Goal: Task Accomplishment & Management: Complete application form

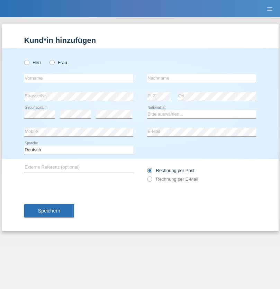
radio input "true"
click at [79, 78] on input "text" at bounding box center [78, 78] width 109 height 9
type input "taulant"
click at [201, 78] on input "text" at bounding box center [201, 78] width 109 height 9
type input "llugiqi"
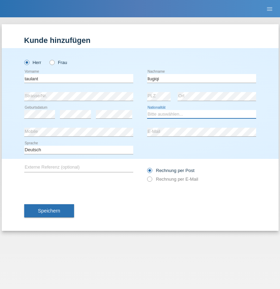
select select "CH"
radio input "true"
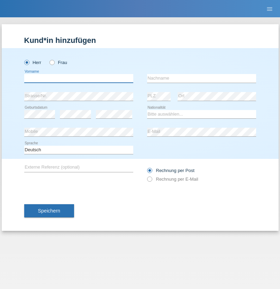
click at [79, 78] on input "text" at bounding box center [78, 78] width 109 height 9
type input "Jorge"
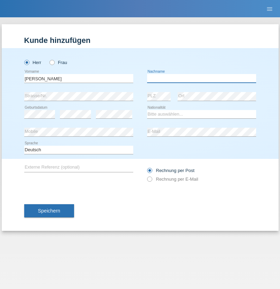
click at [201, 78] on input "text" at bounding box center [201, 78] width 109 height 9
type input "SANTOS"
select select "PT"
select select "C"
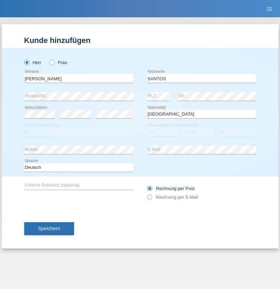
select select "26"
select select "12"
select select "2013"
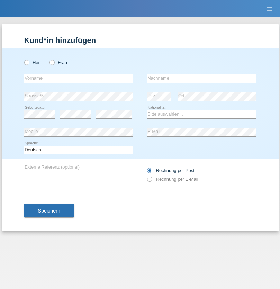
radio input "true"
click at [79, 78] on input "text" at bounding box center [78, 78] width 109 height 9
type input "[PERSON_NAME]"
click at [201, 78] on input "text" at bounding box center [201, 78] width 109 height 9
type input "Traksel"
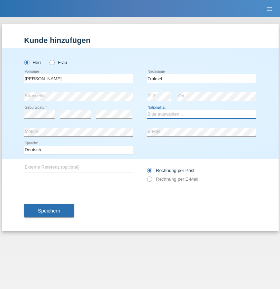
select select "DE"
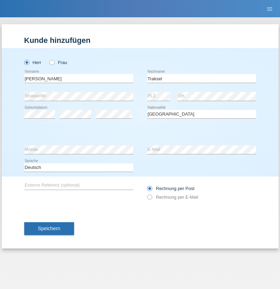
select select "C"
select select "01"
select select "07"
select select "2008"
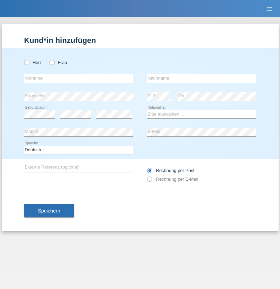
radio input "true"
click at [79, 78] on input "text" at bounding box center [78, 78] width 109 height 9
type input "Alen"
click at [201, 78] on input "text" at bounding box center [201, 78] width 109 height 9
type input "Krcar"
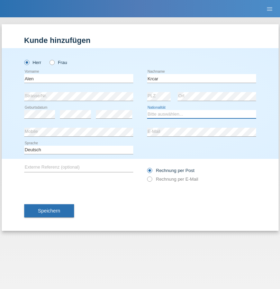
select select "HR"
select select "C"
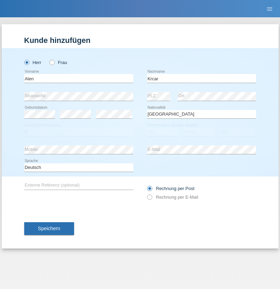
select select "14"
select select "10"
select select "2021"
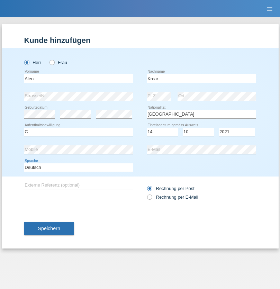
select select "en"
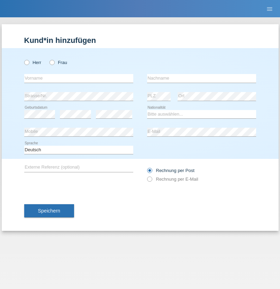
radio input "true"
click at [79, 78] on input "text" at bounding box center [78, 78] width 109 height 9
type input "Riesen"
click at [201, 78] on input "text" at bounding box center [201, 78] width 109 height 9
type input "[PERSON_NAME]"
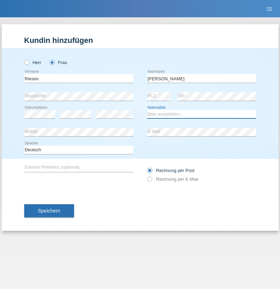
select select "BR"
select select "C"
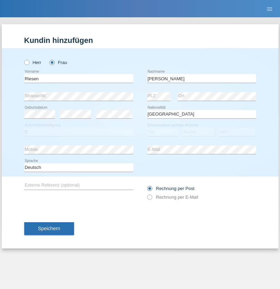
select select "10"
select select "01"
select select "2010"
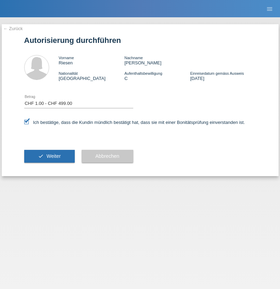
select select "1"
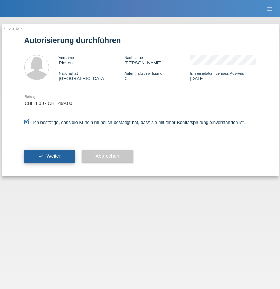
click at [49, 156] on span "Weiter" at bounding box center [53, 156] width 14 height 6
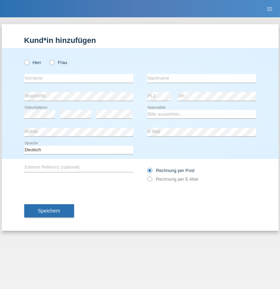
radio input "true"
click at [79, 78] on input "text" at bounding box center [78, 78] width 109 height 9
type input "Asia"
click at [201, 78] on input "text" at bounding box center [201, 78] width 109 height 9
type input "Riva"
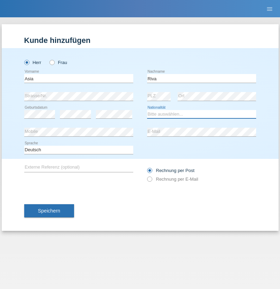
select select "IT"
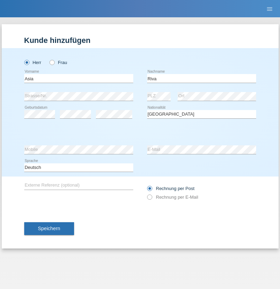
select select "C"
select select "01"
select select "06"
select select "2021"
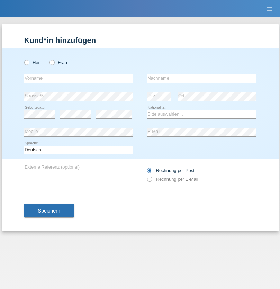
radio input "true"
click at [79, 78] on input "text" at bounding box center [78, 78] width 109 height 9
type input "Firas"
click at [201, 78] on input "text" at bounding box center [201, 78] width 109 height 9
type input "Khalil"
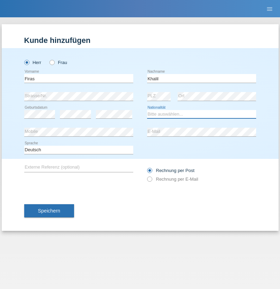
select select "IT"
select select "C"
select select "01"
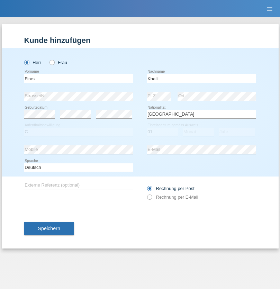
select select "03"
select select "2021"
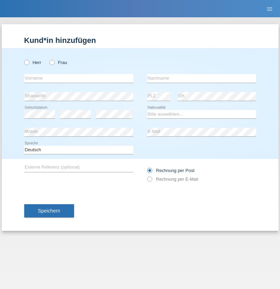
radio input "true"
click at [79, 78] on input "text" at bounding box center [78, 78] width 109 height 9
type input "Diego"
click at [201, 78] on input "text" at bounding box center [201, 78] width 109 height 9
type input "Patera"
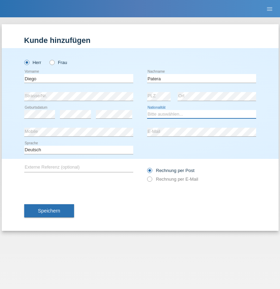
select select "CH"
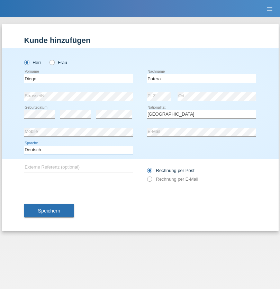
select select "en"
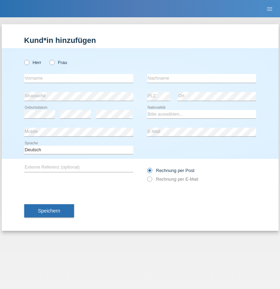
radio input "true"
click at [79, 78] on input "text" at bounding box center [78, 78] width 109 height 9
type input "Ketty"
click at [201, 78] on input "text" at bounding box center [201, 78] width 109 height 9
type input "Kalupnath"
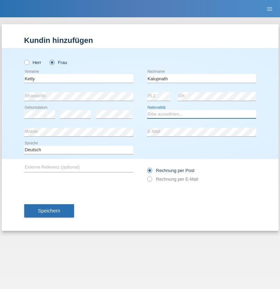
select select "CH"
radio input "true"
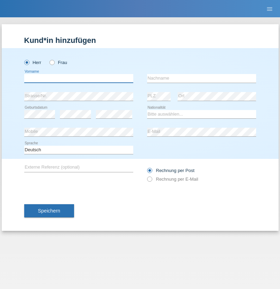
click at [79, 78] on input "text" at bounding box center [78, 78] width 109 height 9
type input "[PERSON_NAME]"
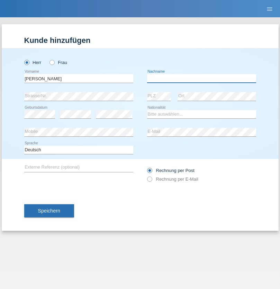
click at [201, 78] on input "text" at bounding box center [201, 78] width 109 height 9
type input "Mucha"
select select "CH"
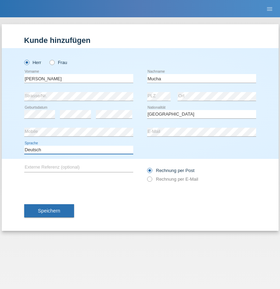
select select "en"
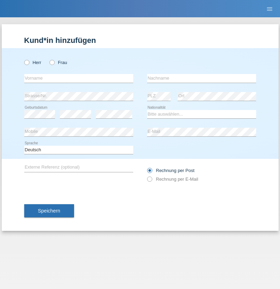
radio input "true"
click at [79, 78] on input "text" at bounding box center [78, 78] width 109 height 9
type input "Franziska"
click at [201, 78] on input "text" at bounding box center [201, 78] width 109 height 9
type input "Starke"
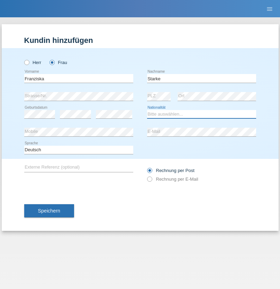
select select "DE"
select select "C"
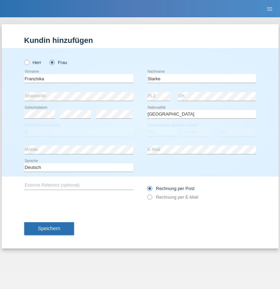
select select "01"
select select "03"
select select "1985"
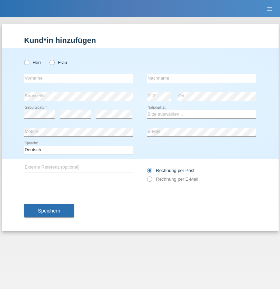
radio input "true"
click at [79, 78] on input "text" at bounding box center [78, 78] width 109 height 9
type input "[DEMOGRAPHIC_DATA]"
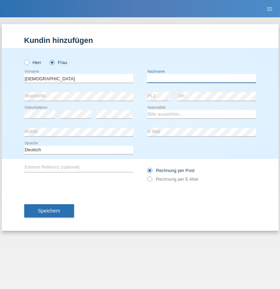
click at [201, 78] on input "text" at bounding box center [201, 78] width 109 height 9
type input "Cimbaljević"
select select "HR"
select select "C"
select select "13"
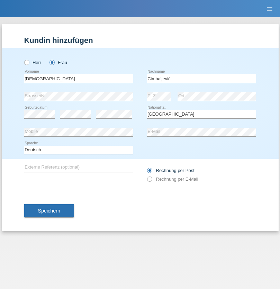
select select "08"
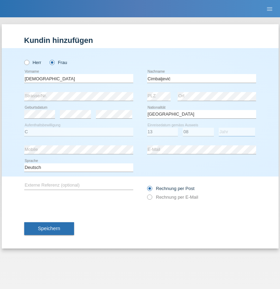
select select "2021"
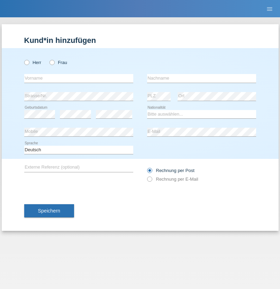
radio input "true"
click at [79, 78] on input "text" at bounding box center [78, 78] width 109 height 9
type input "Batsche"
click at [201, 78] on input "text" at bounding box center [201, 78] width 109 height 9
type input "Arifoska"
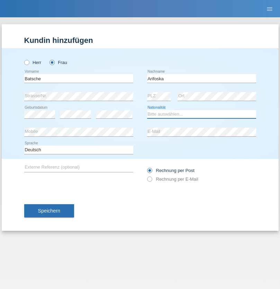
select select "CH"
radio input "true"
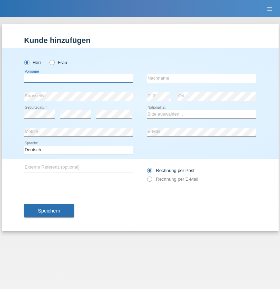
click at [79, 78] on input "text" at bounding box center [78, 78] width 109 height 9
type input "Emre"
click at [201, 78] on input "text" at bounding box center [201, 78] width 109 height 9
type input "Uzun"
select select "CH"
